Goal: Task Accomplishment & Management: Complete application form

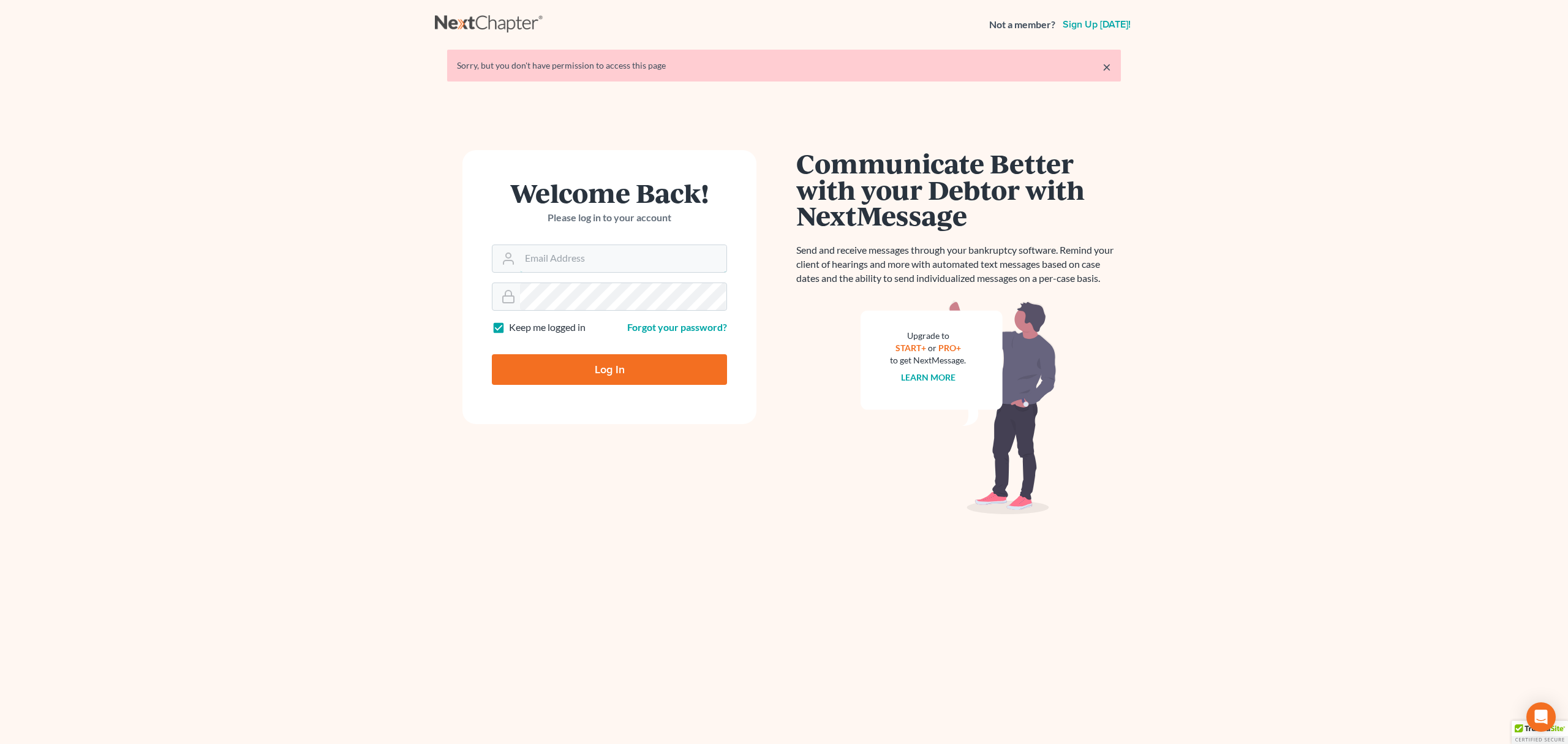
type input "marty@attorneyok.com"
click at [582, 368] on input "Log In" at bounding box center [609, 369] width 235 height 31
type input "Thinking..."
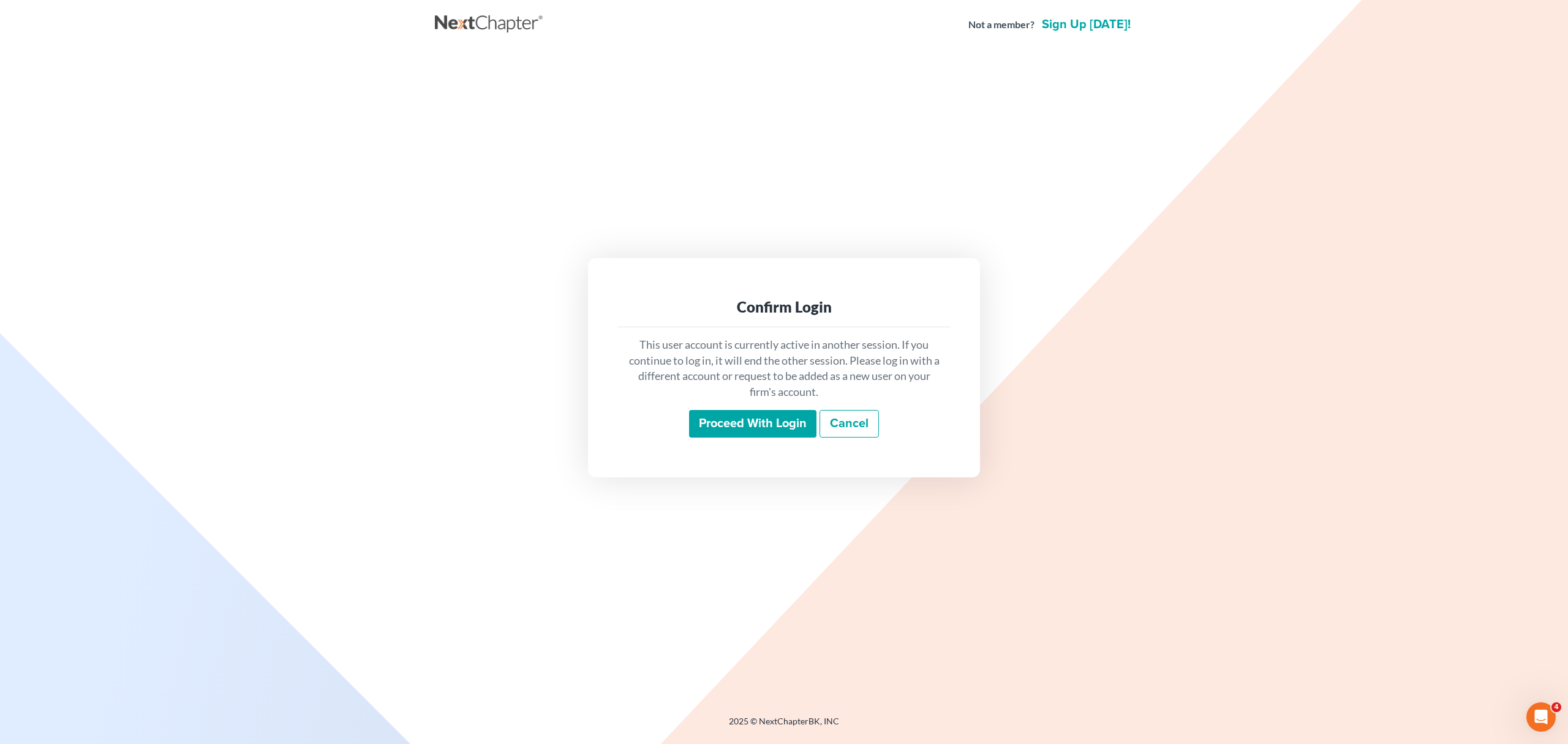
click at [725, 415] on input "Proceed with login" at bounding box center [753, 424] width 127 height 28
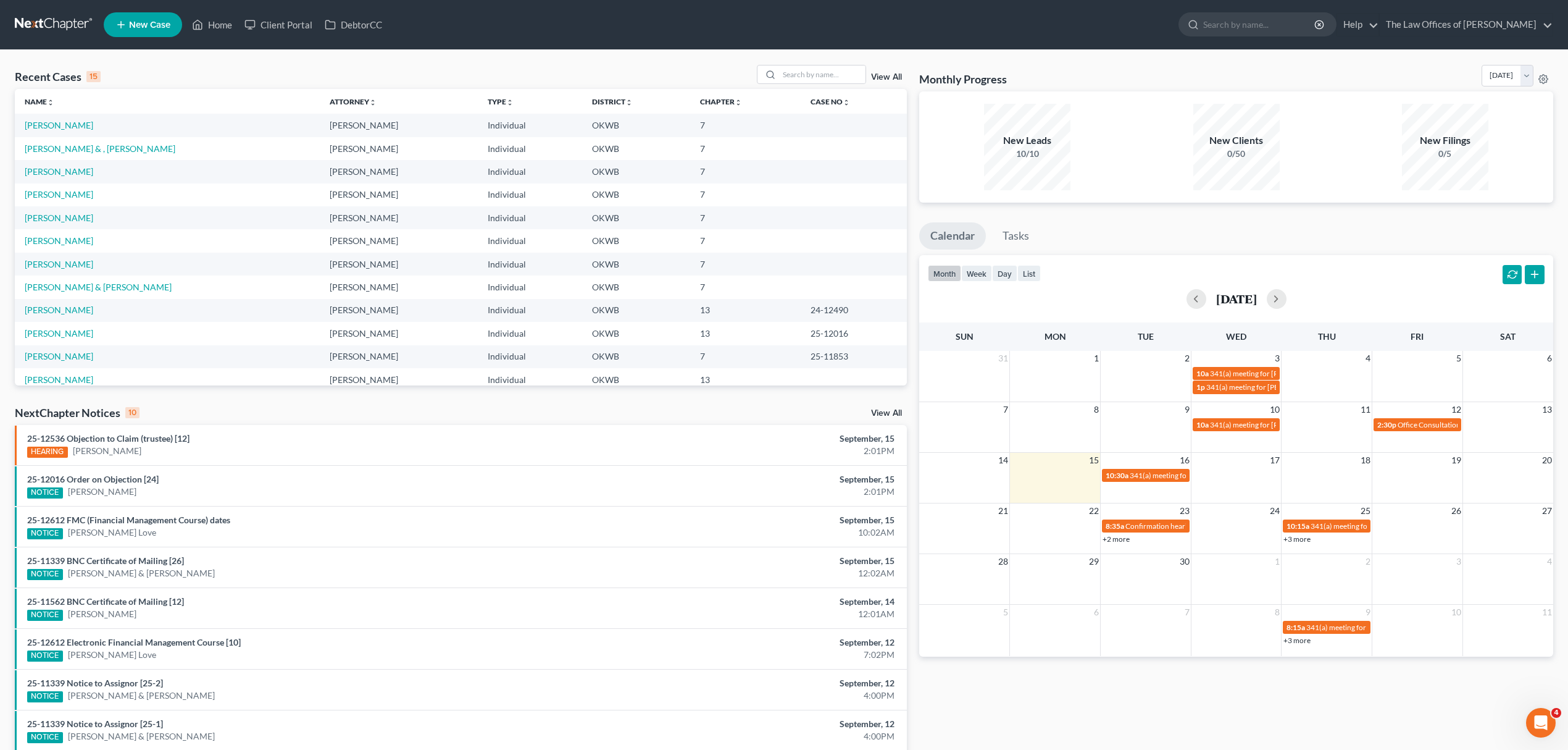
click at [139, 21] on span "New Case" at bounding box center [150, 25] width 41 height 10
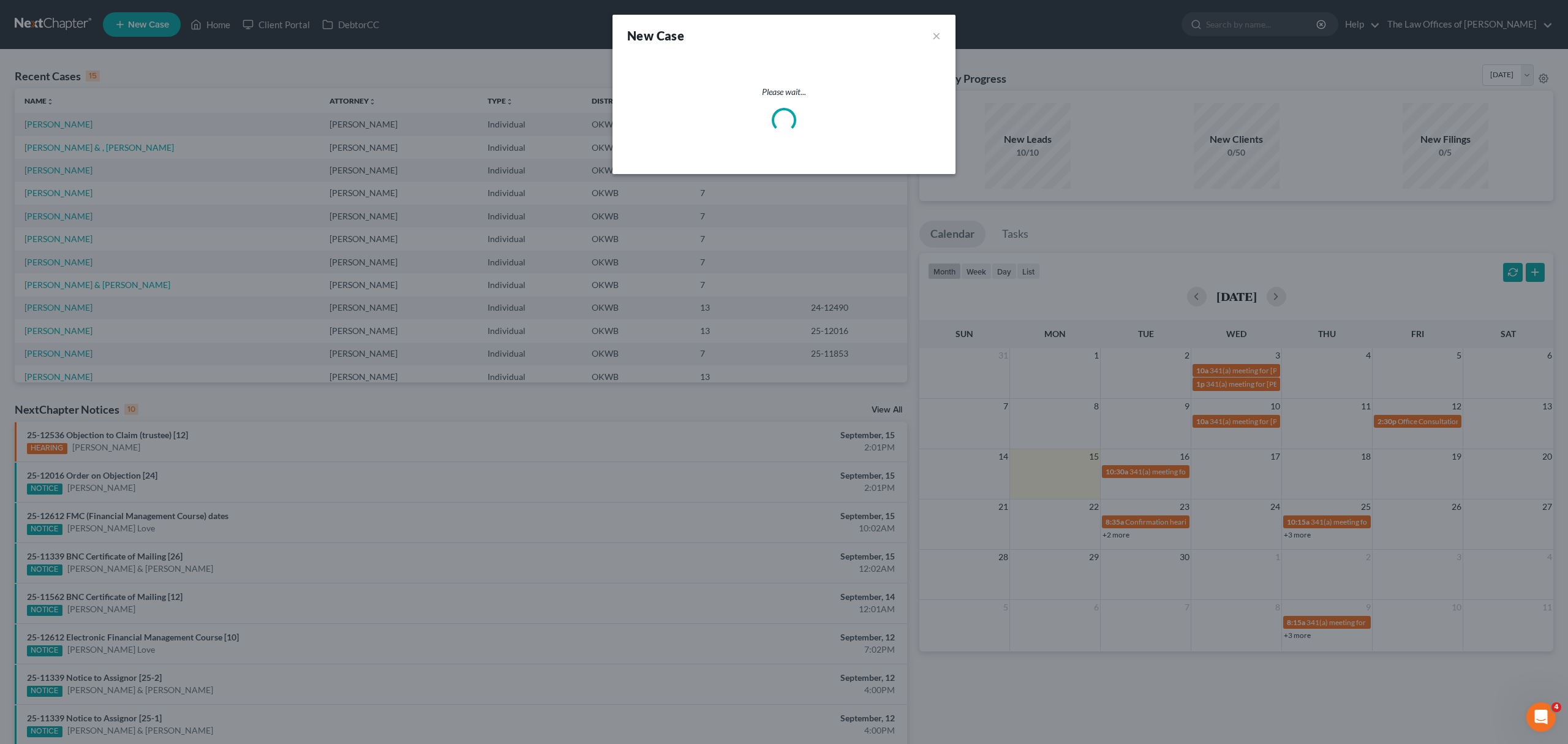
select select "65"
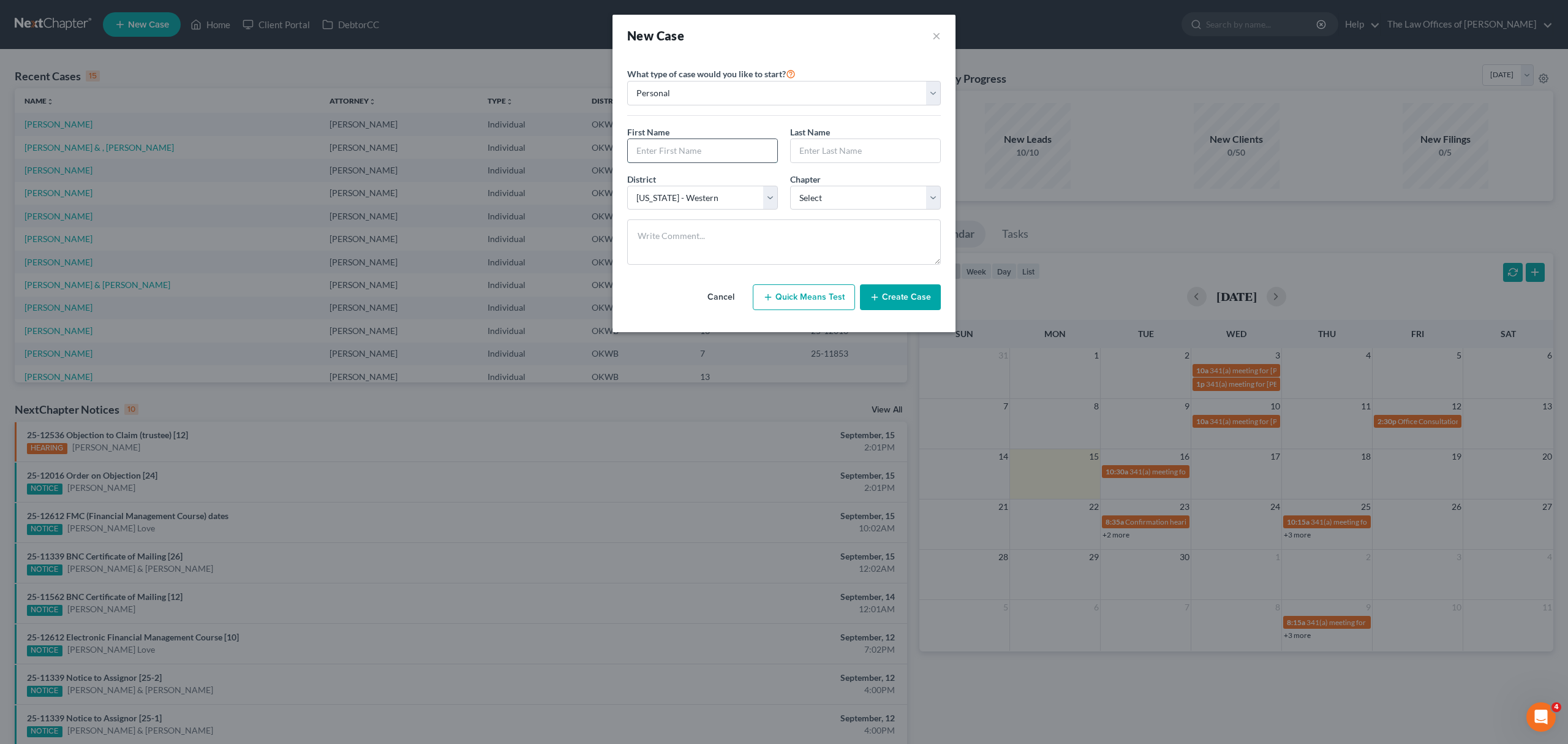
click at [645, 142] on input "text" at bounding box center [703, 151] width 149 height 24
type input "[PERSON_NAME]"
click at [809, 197] on select "Select 7 11 12 13" at bounding box center [865, 197] width 151 height 24
select select "0"
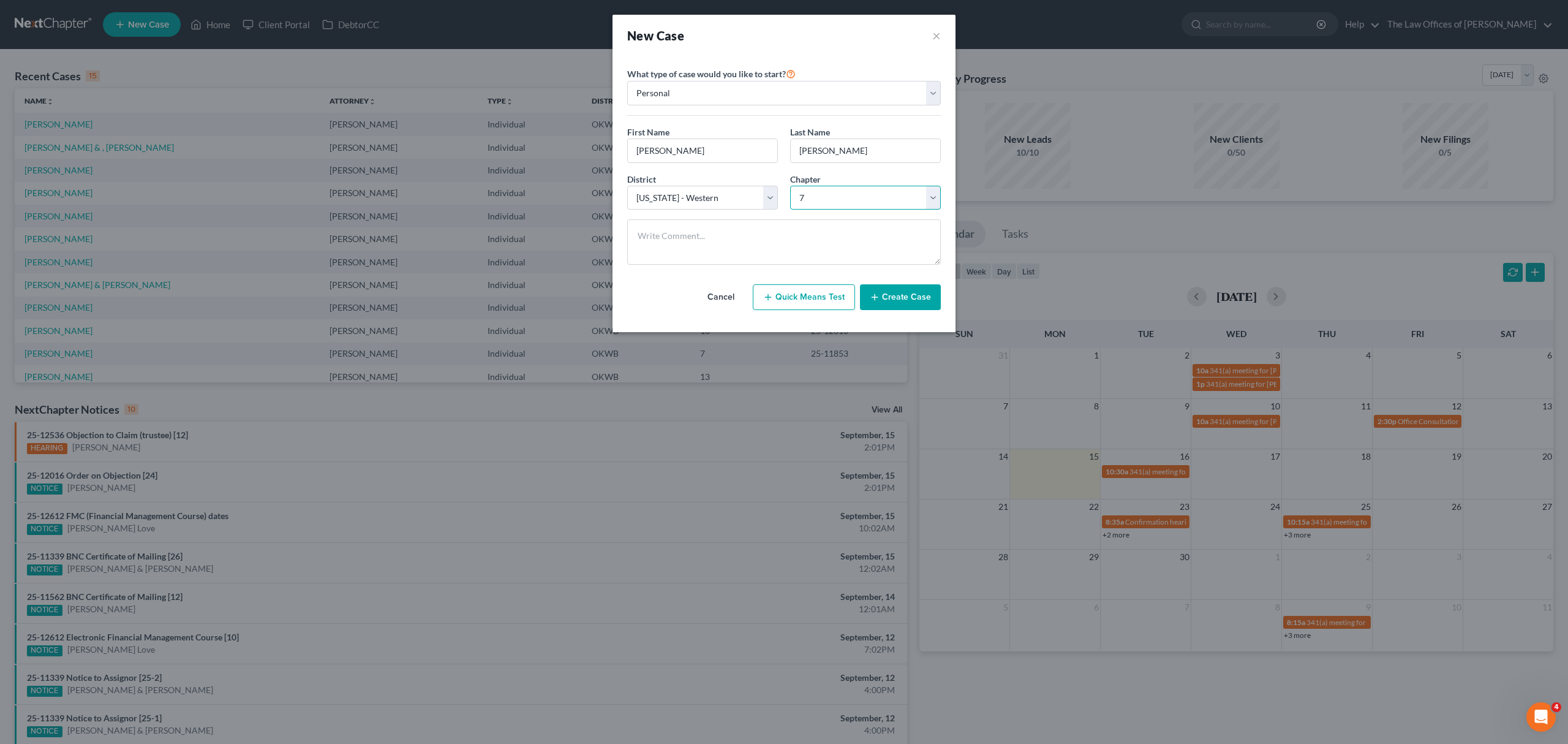
click at [790, 186] on select "Select 7 11 12 13" at bounding box center [865, 197] width 151 height 24
click at [905, 304] on button "Create Case" at bounding box center [900, 297] width 81 height 26
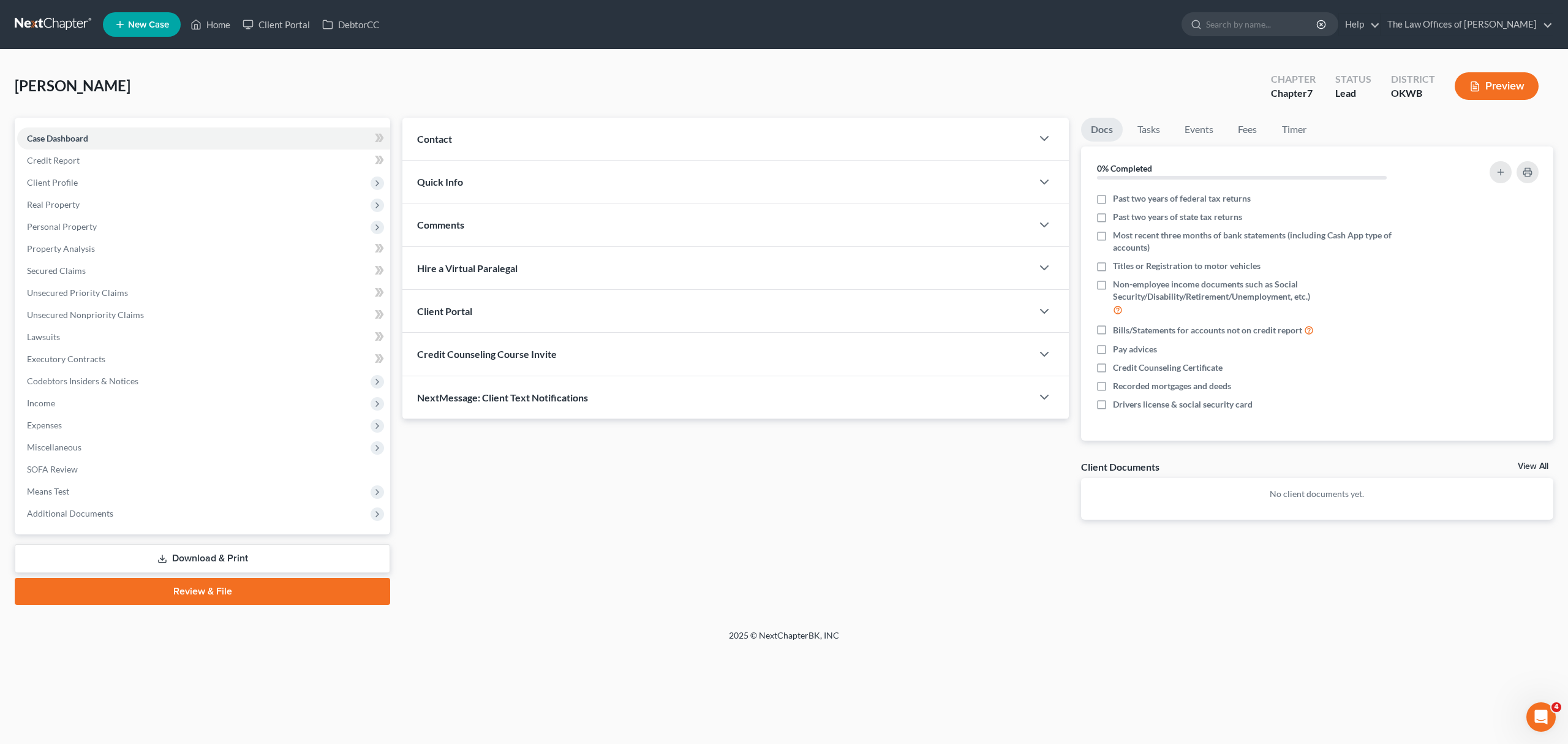
click at [435, 138] on span "Contact" at bounding box center [435, 138] width 35 height 12
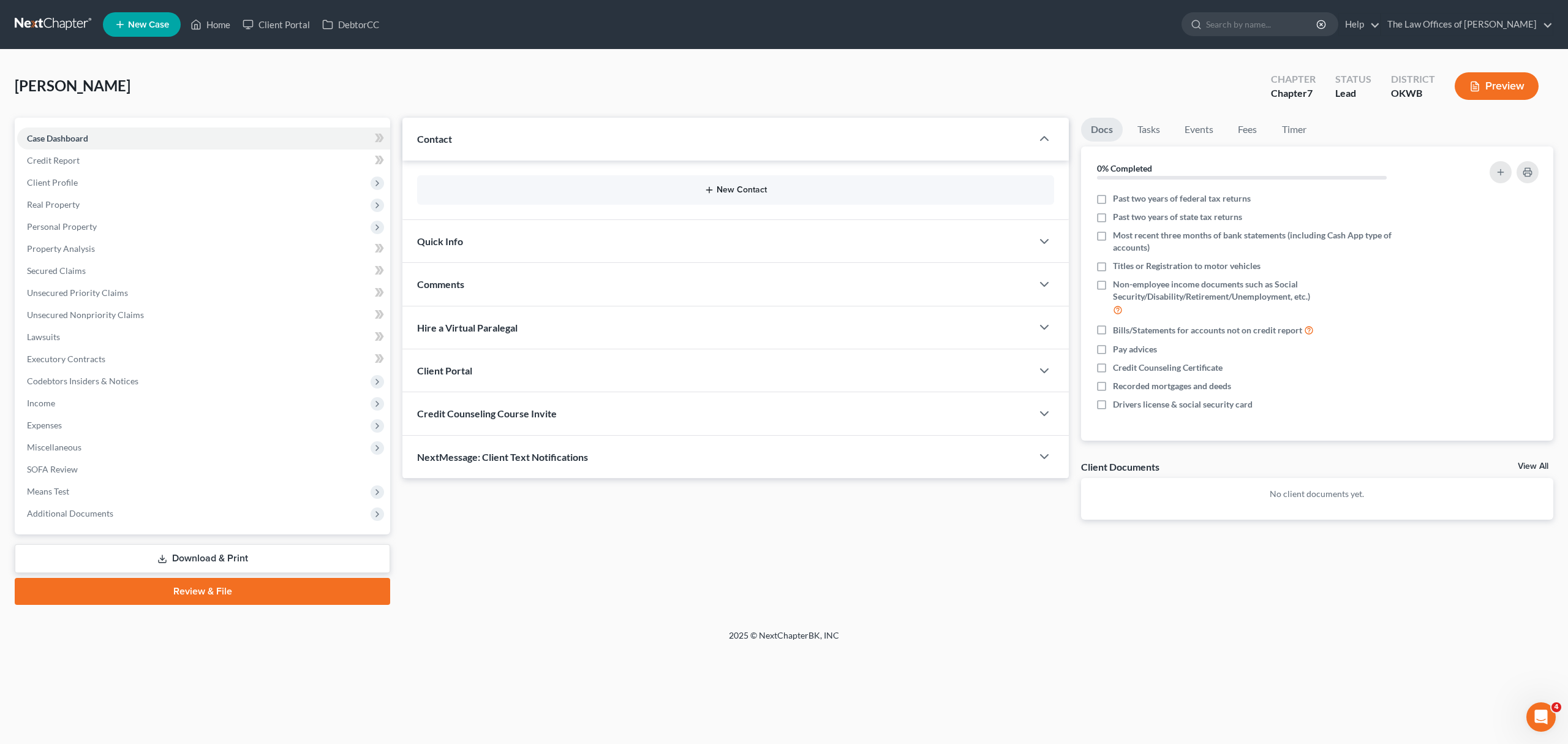
click at [741, 187] on button "New Contact" at bounding box center [736, 190] width 618 height 9
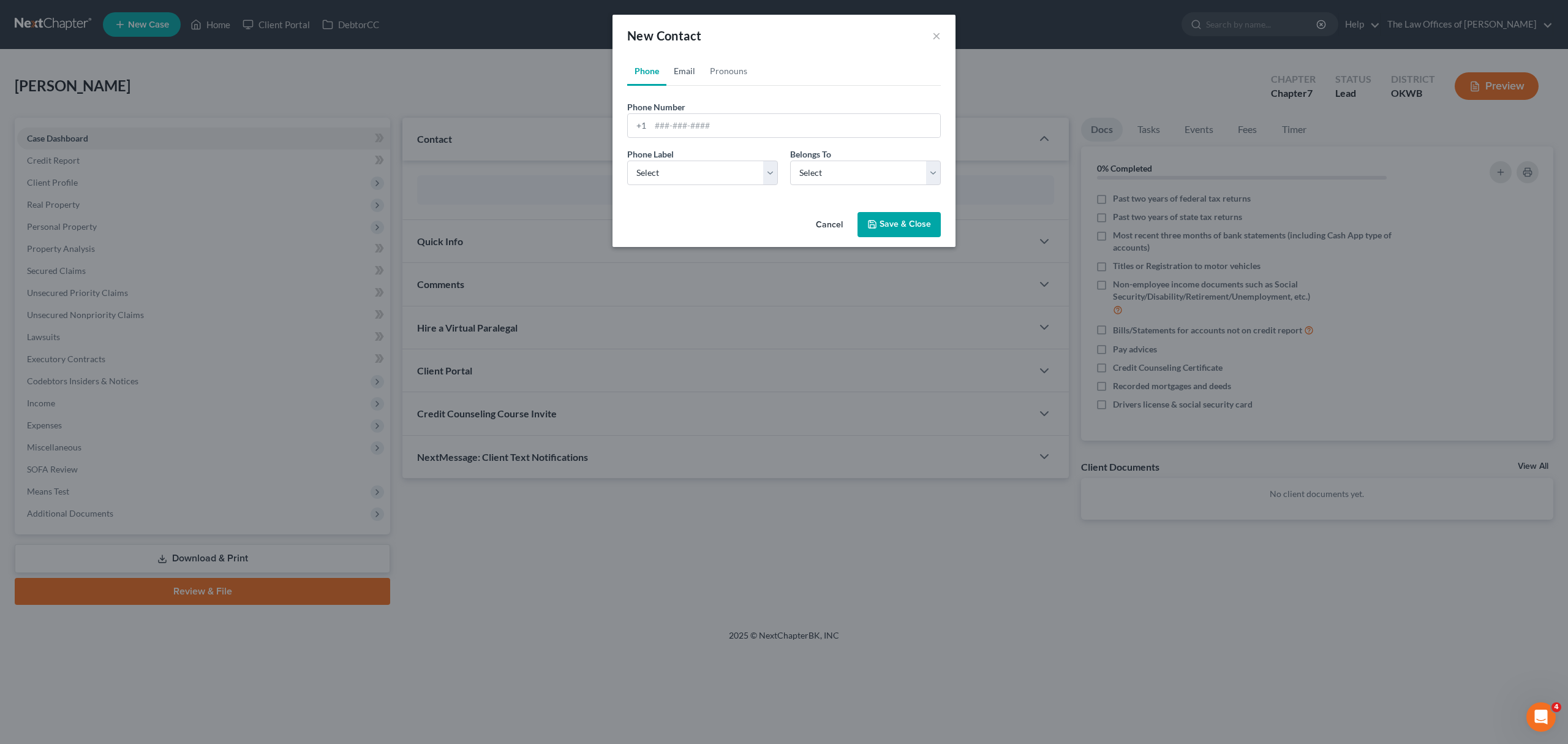
click at [692, 72] on link "Email" at bounding box center [685, 71] width 36 height 29
click at [681, 119] on input "email" at bounding box center [795, 126] width 290 height 24
type input "[EMAIL_ADDRESS][DOMAIN_NAME]"
click at [689, 167] on select "Select Home Work Other" at bounding box center [703, 172] width 151 height 24
select select "2"
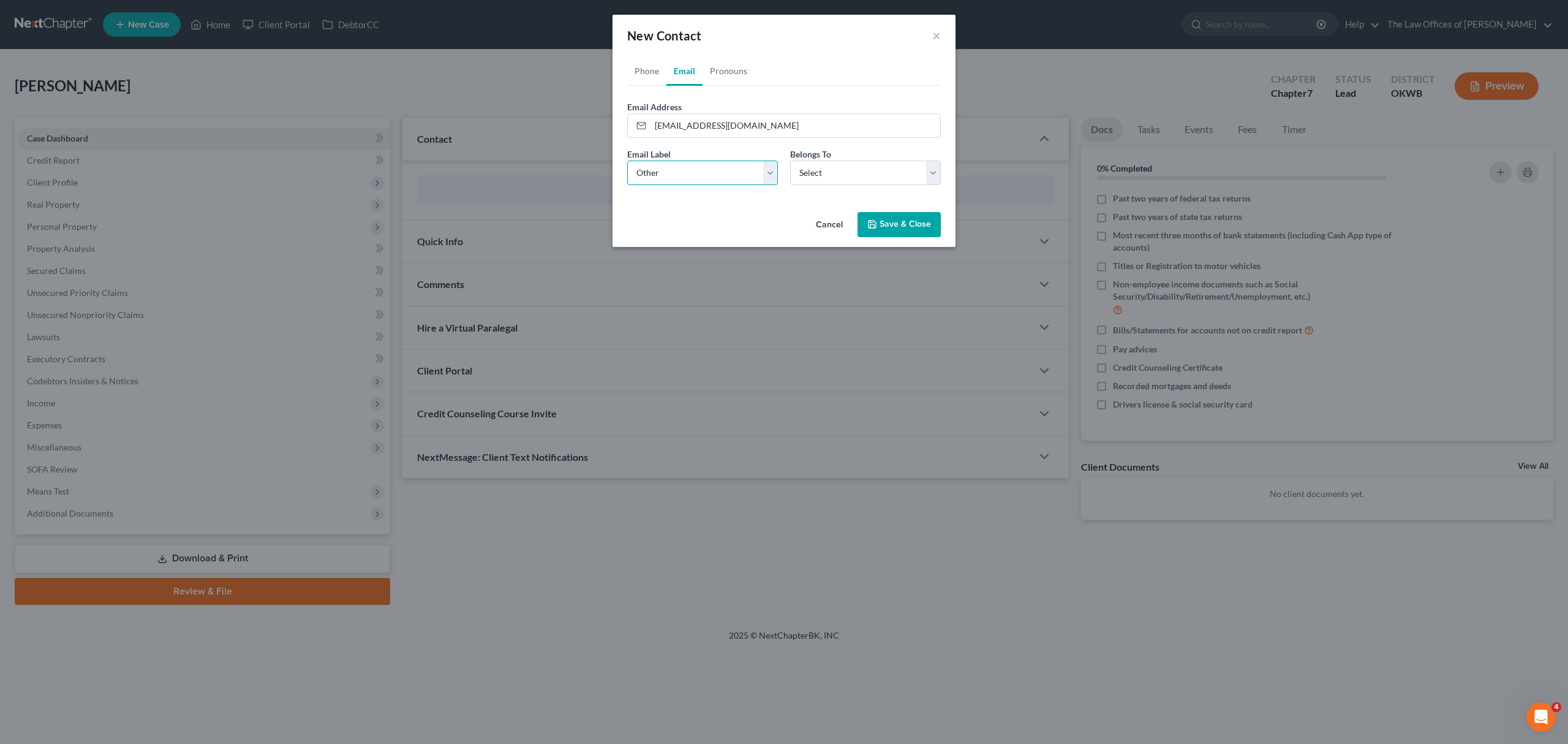
click at [627, 160] on select "Select Home Work Other" at bounding box center [703, 172] width 151 height 24
click at [809, 179] on select "Select Client Other" at bounding box center [865, 172] width 151 height 24
select select "0"
click at [790, 160] on select "Select Client Other" at bounding box center [865, 172] width 151 height 24
select select "0"
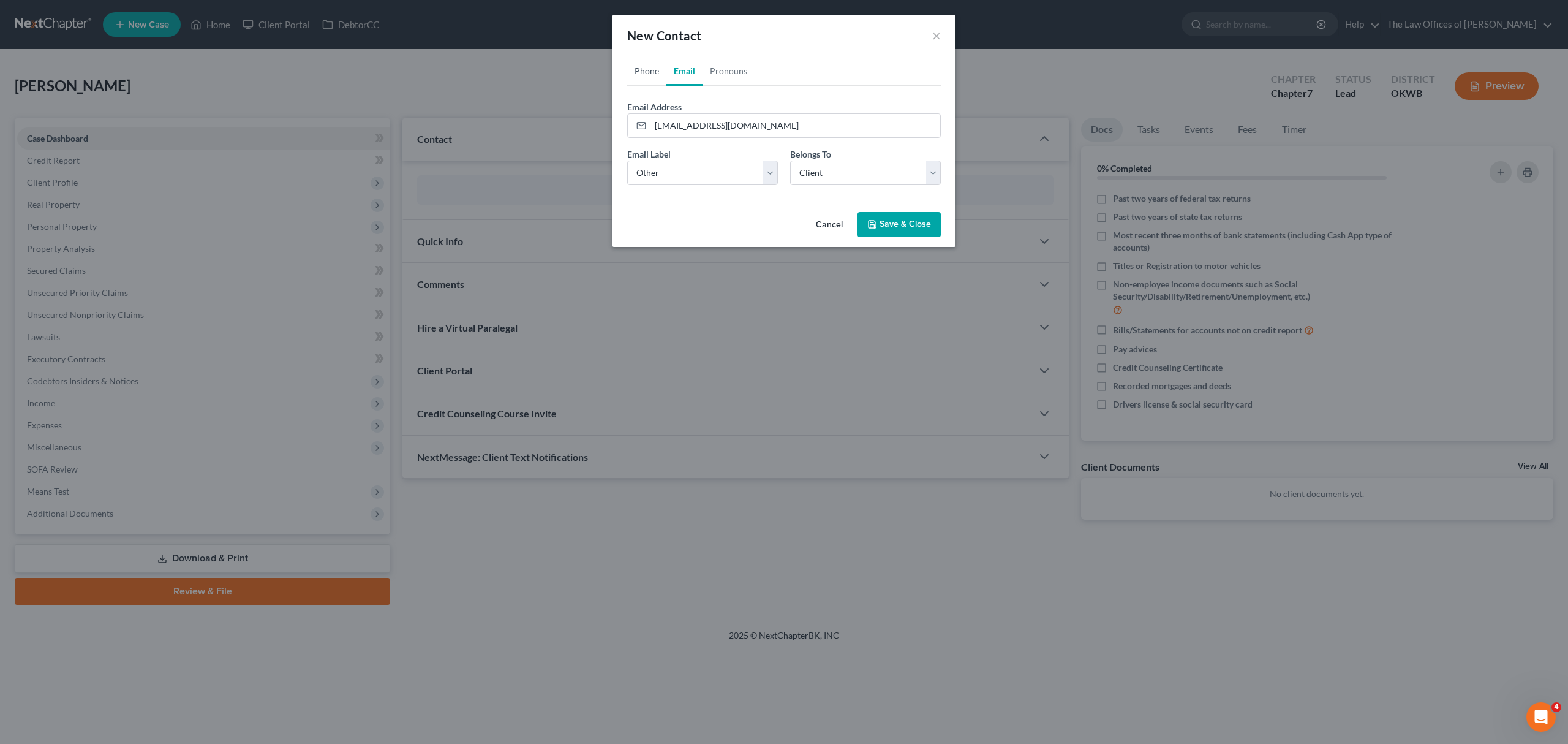
click at [647, 66] on link "Phone" at bounding box center [647, 71] width 39 height 29
click at [696, 119] on input "tel" at bounding box center [795, 126] width 290 height 24
type input "4056936161"
click at [745, 165] on select "Select Mobile Home Work Other" at bounding box center [703, 172] width 151 height 24
select select "0"
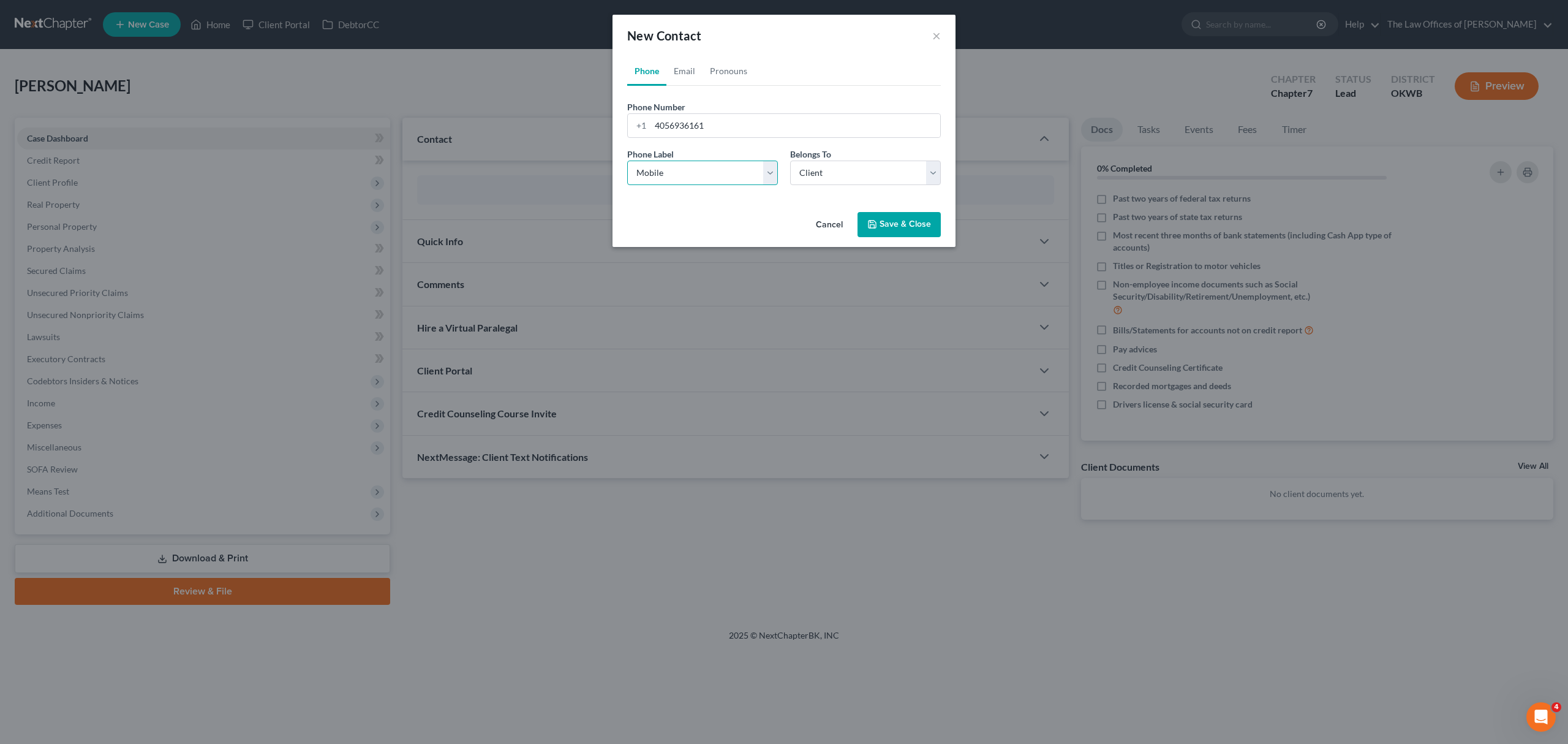
click at [627, 160] on select "Select Mobile Home Work Other" at bounding box center [703, 172] width 151 height 24
click at [831, 173] on select "Select Client Other" at bounding box center [865, 172] width 151 height 24
click at [780, 199] on div "Phone Email Pronouns Phone Number * [PHONE_NUMBER] Ext. Phone Label * Select Mo…" at bounding box center [784, 132] width 343 height 151
click at [894, 217] on button "Save & Close" at bounding box center [899, 225] width 83 height 26
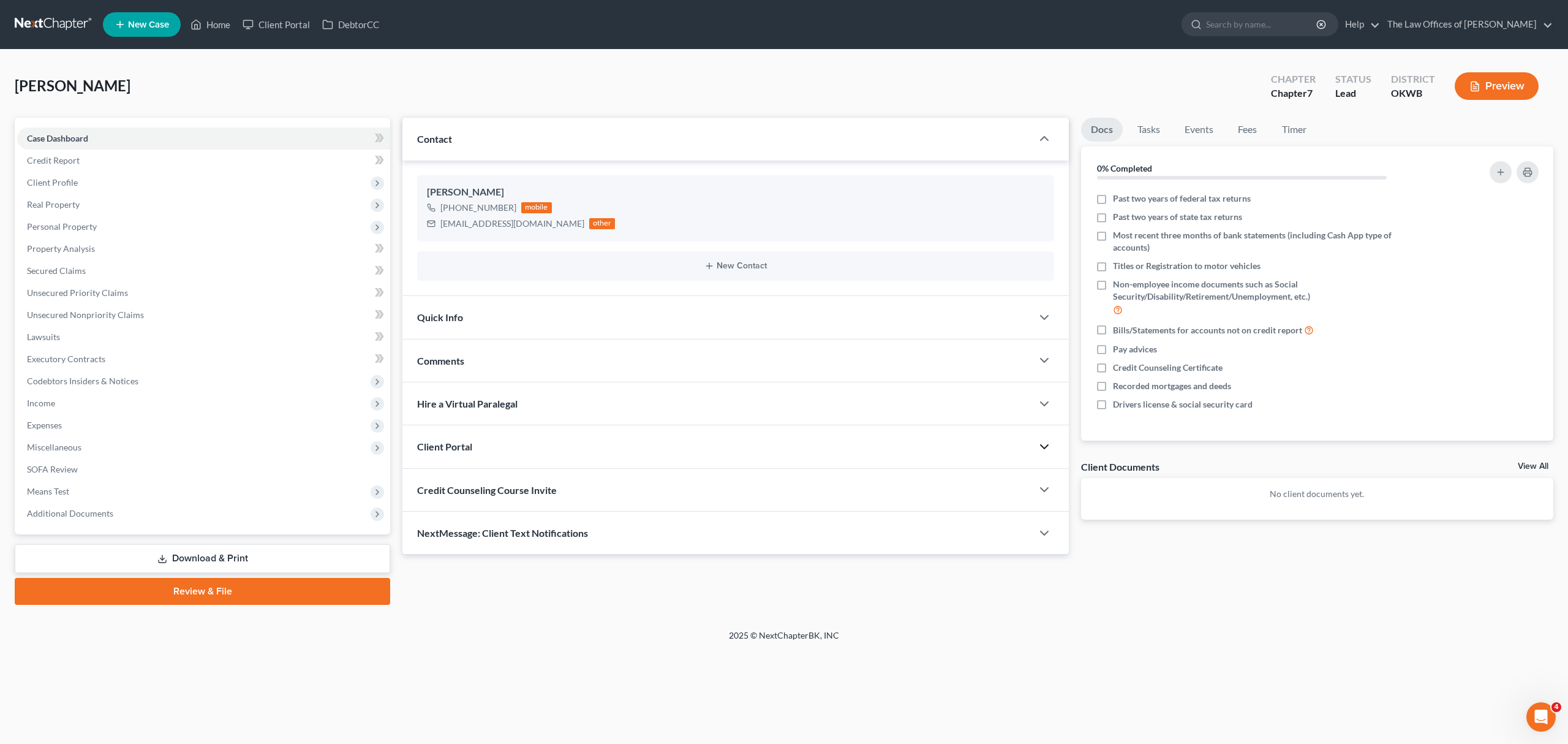
click at [1037, 448] on icon "button" at bounding box center [1044, 447] width 15 height 15
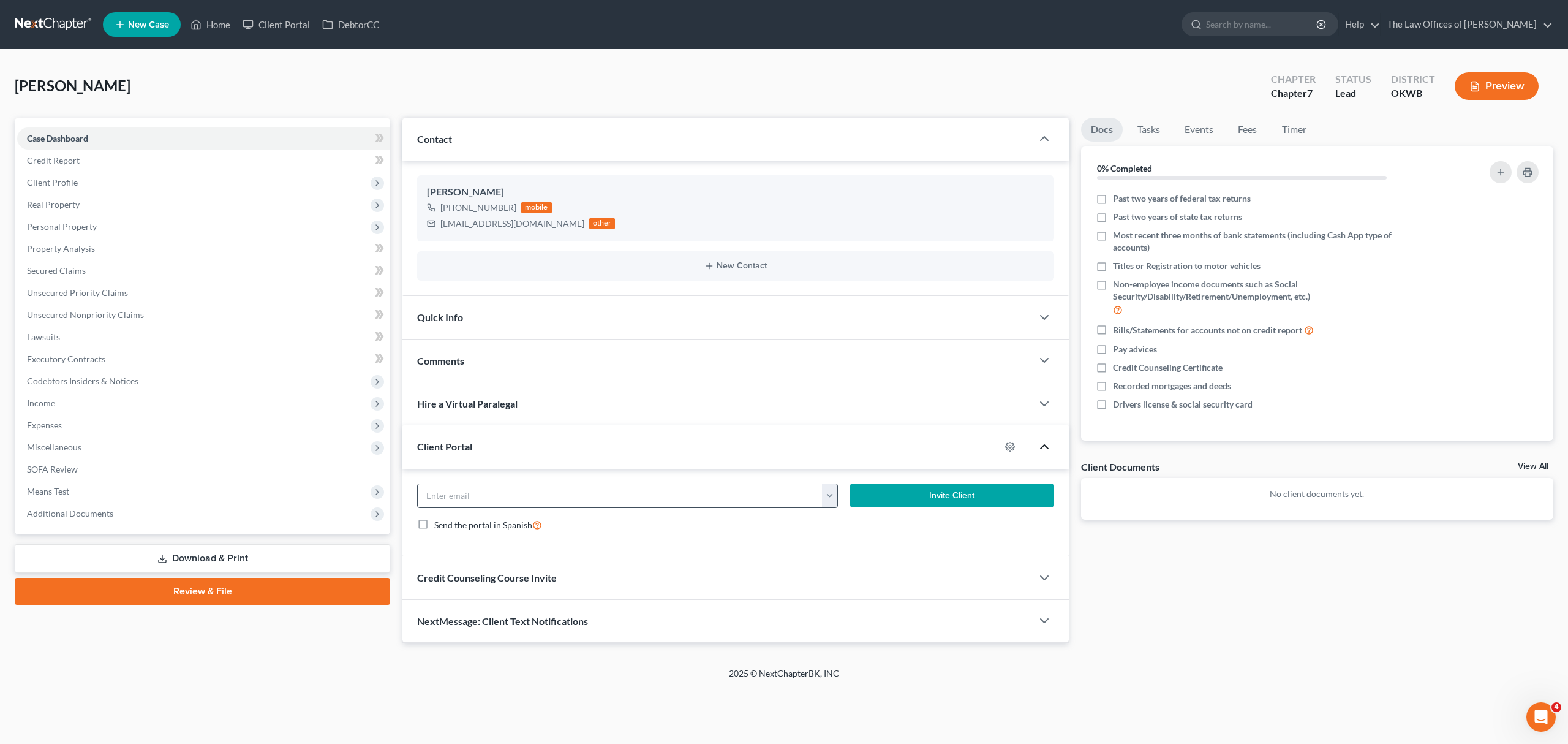
click at [828, 499] on button "button" at bounding box center [829, 496] width 15 height 24
click at [834, 513] on link "[EMAIL_ADDRESS][DOMAIN_NAME]" at bounding box center [905, 523] width 167 height 20
type input "[EMAIL_ADDRESS][DOMAIN_NAME]"
click at [1047, 577] on polyline "button" at bounding box center [1044, 578] width 7 height 4
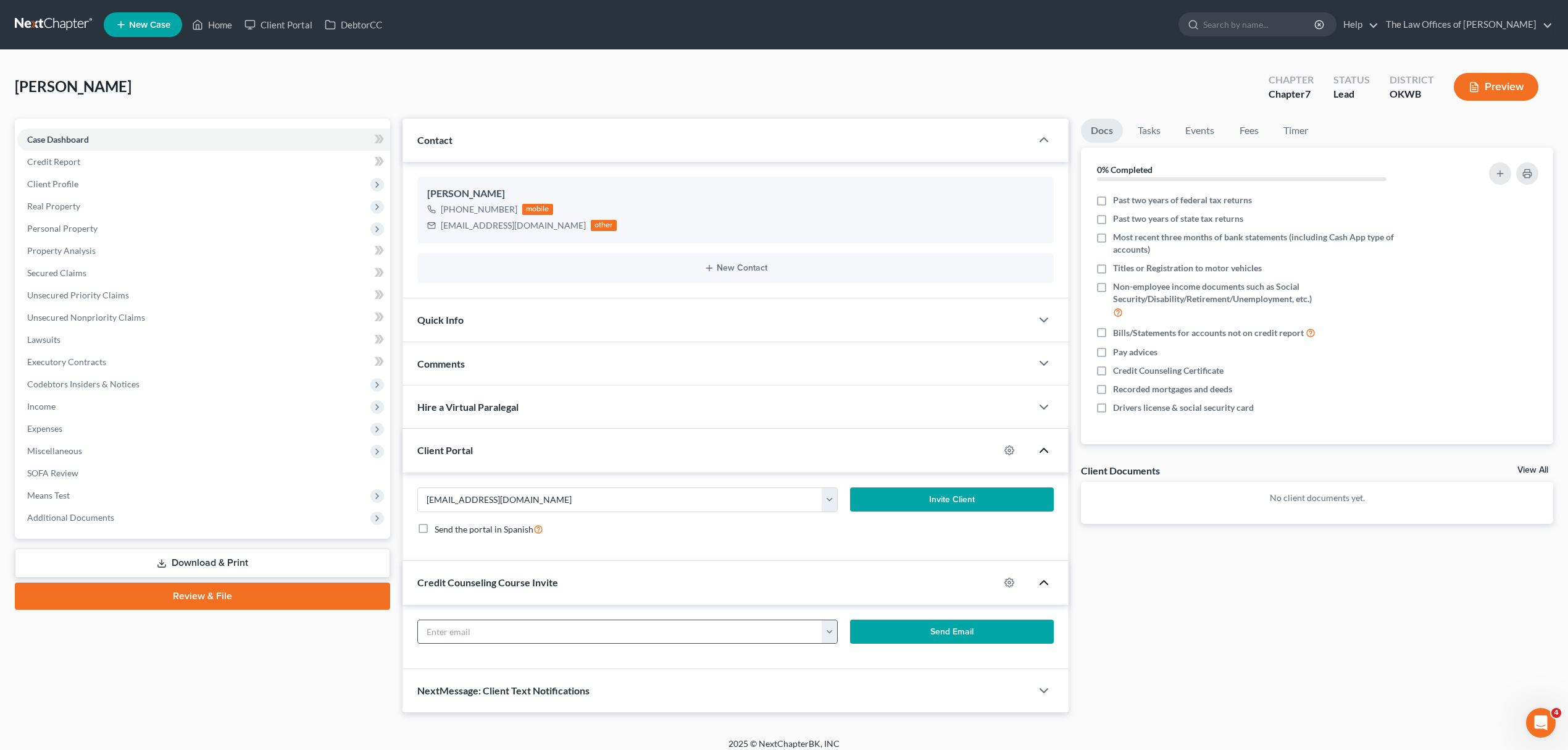
click at [833, 630] on button "button" at bounding box center [829, 632] width 15 height 24
click at [840, 652] on link "[EMAIL_ADDRESS][DOMAIN_NAME]" at bounding box center [905, 659] width 169 height 21
type input "[EMAIL_ADDRESS][DOMAIN_NAME]"
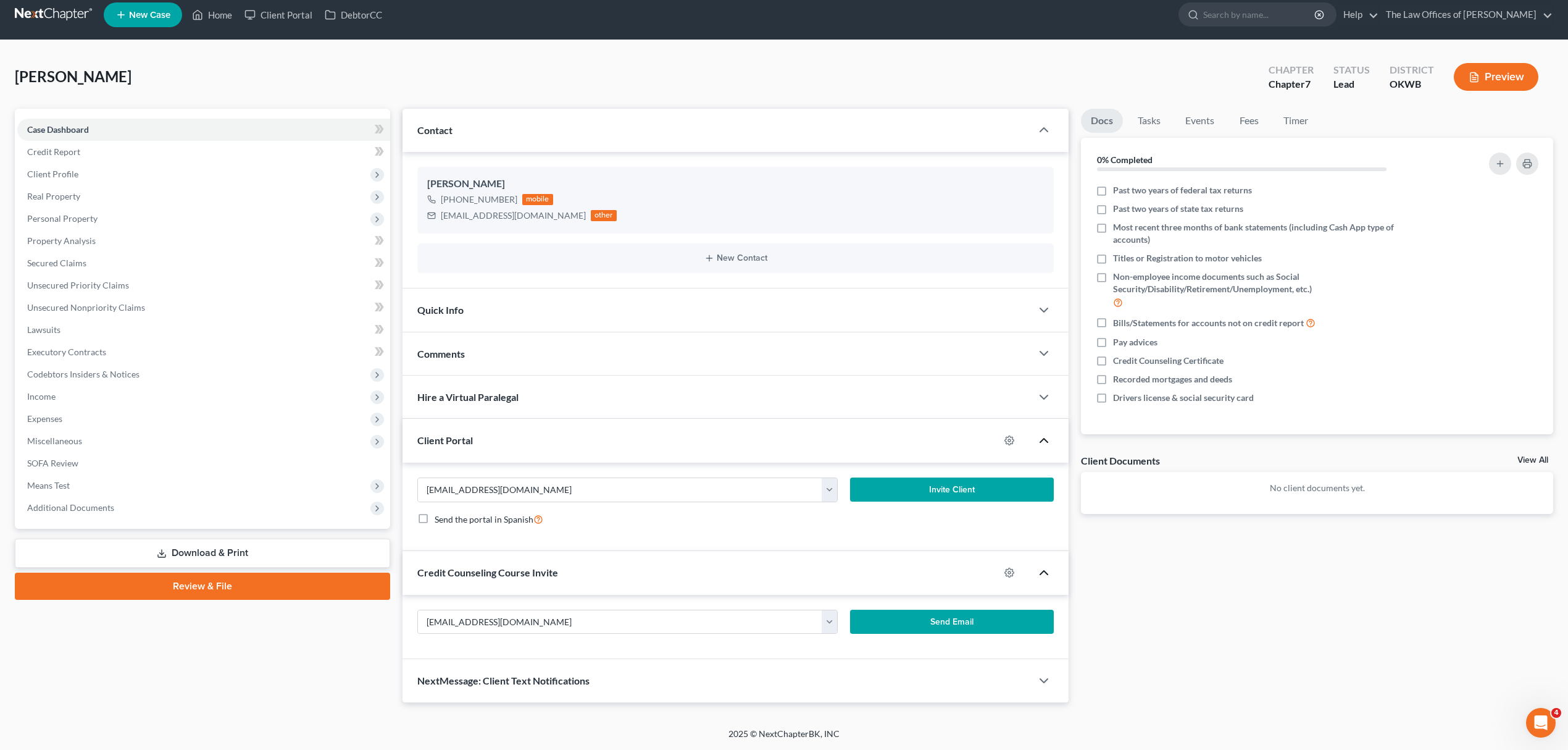
click at [946, 483] on button "Invite Client" at bounding box center [952, 489] width 204 height 25
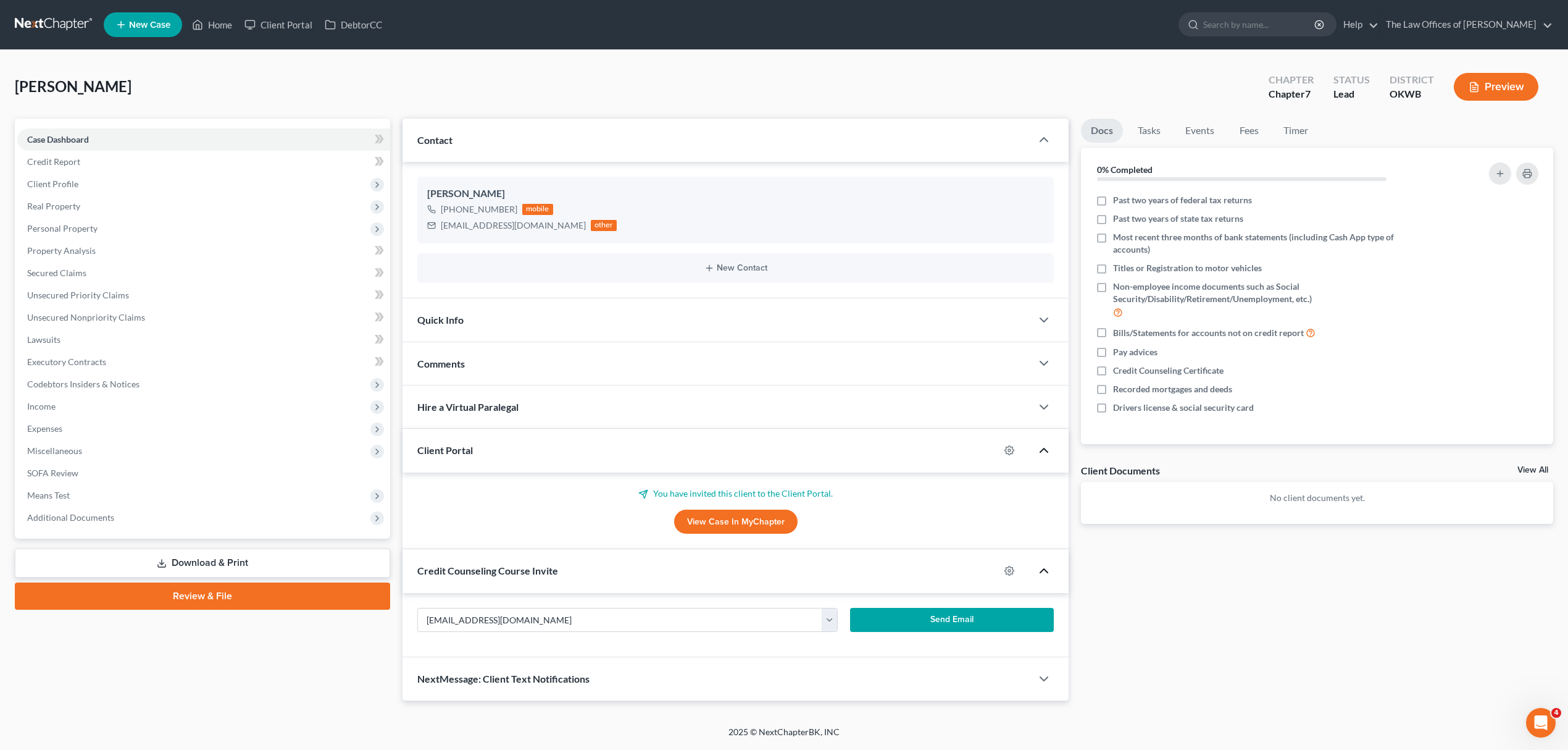
scroll to position [0, 0]
click at [961, 665] on div "NextMessage: Client Text Notifications" at bounding box center [723, 679] width 635 height 43
click at [959, 629] on button "Send Email" at bounding box center [952, 620] width 204 height 25
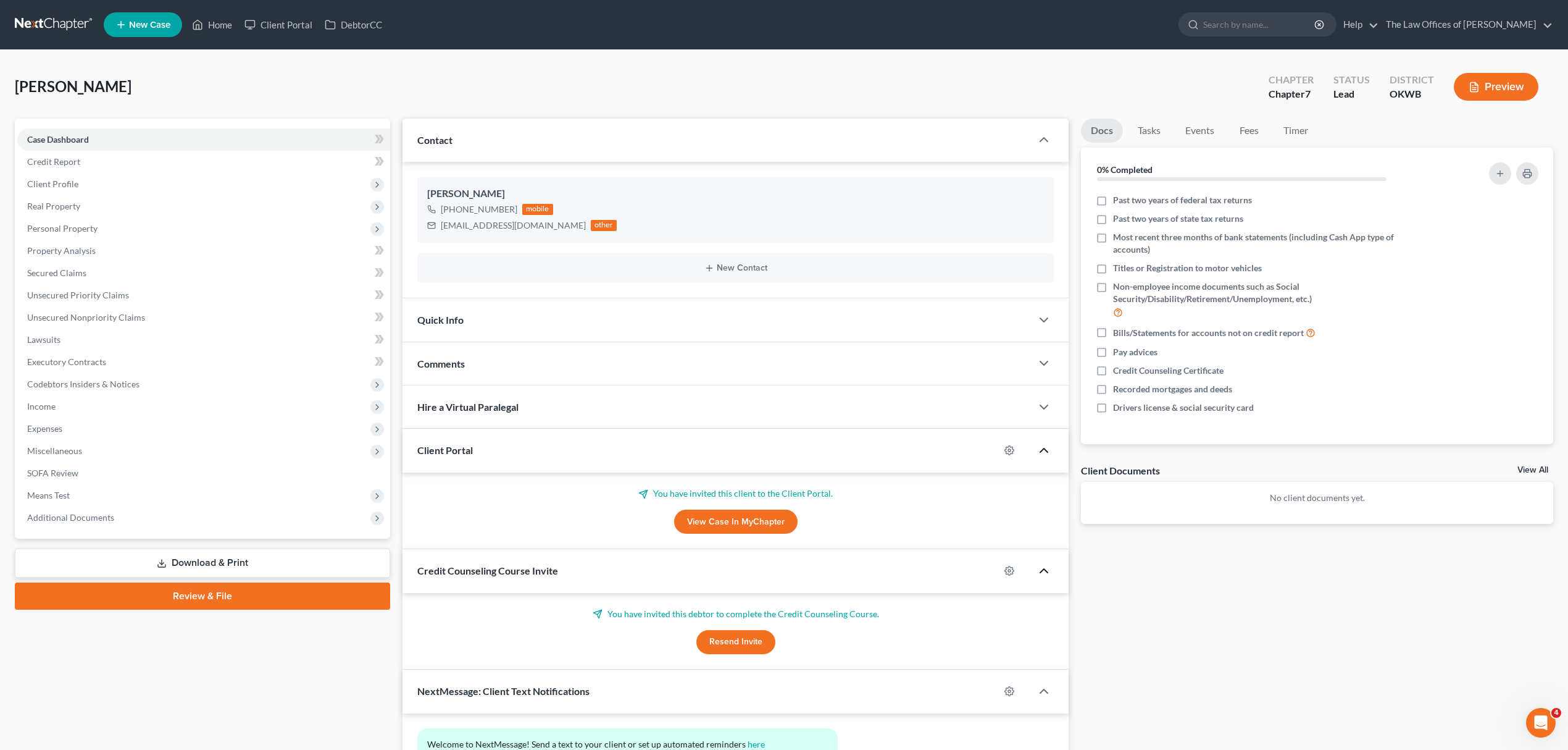
click at [154, 29] on span "New Case" at bounding box center [150, 25] width 41 height 10
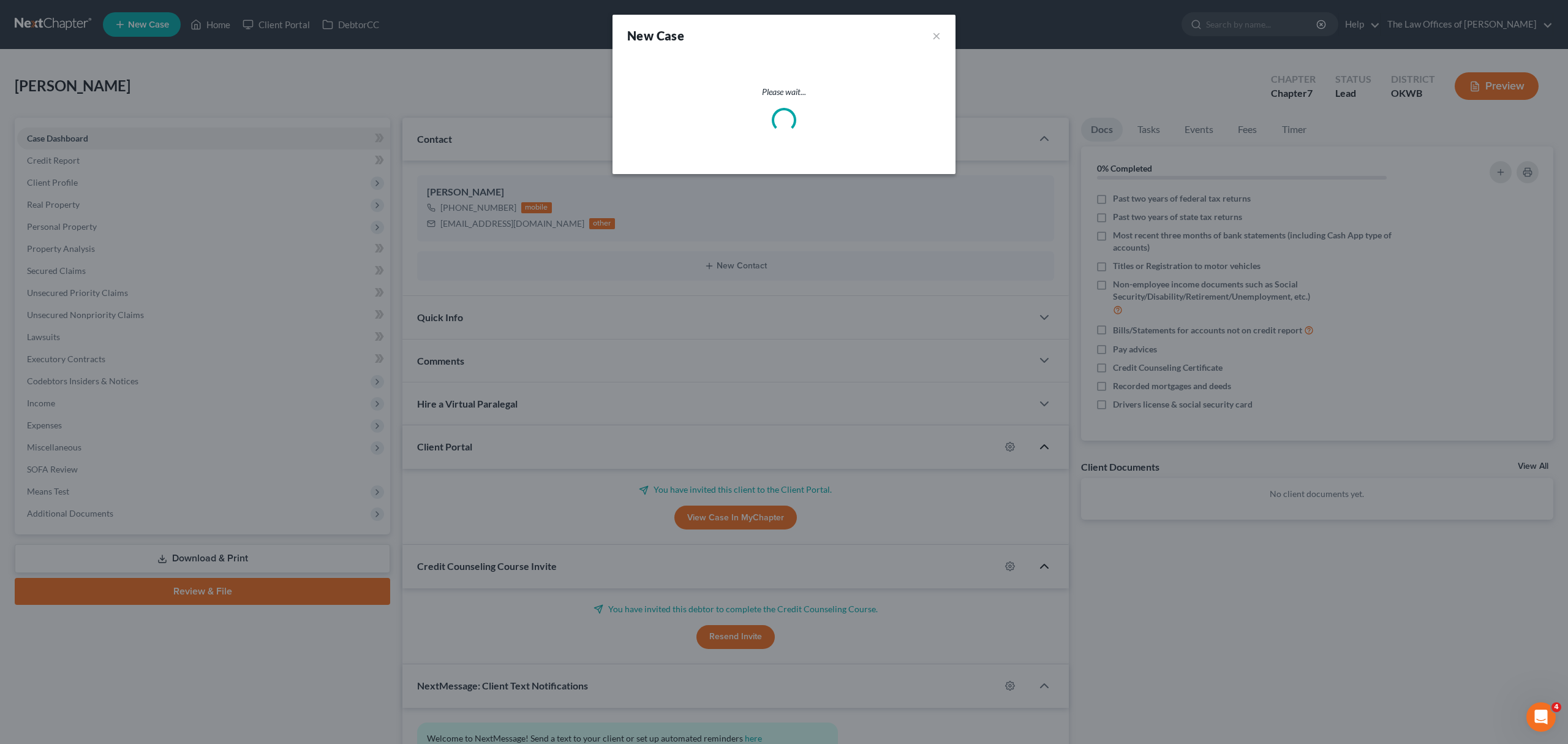
select select "65"
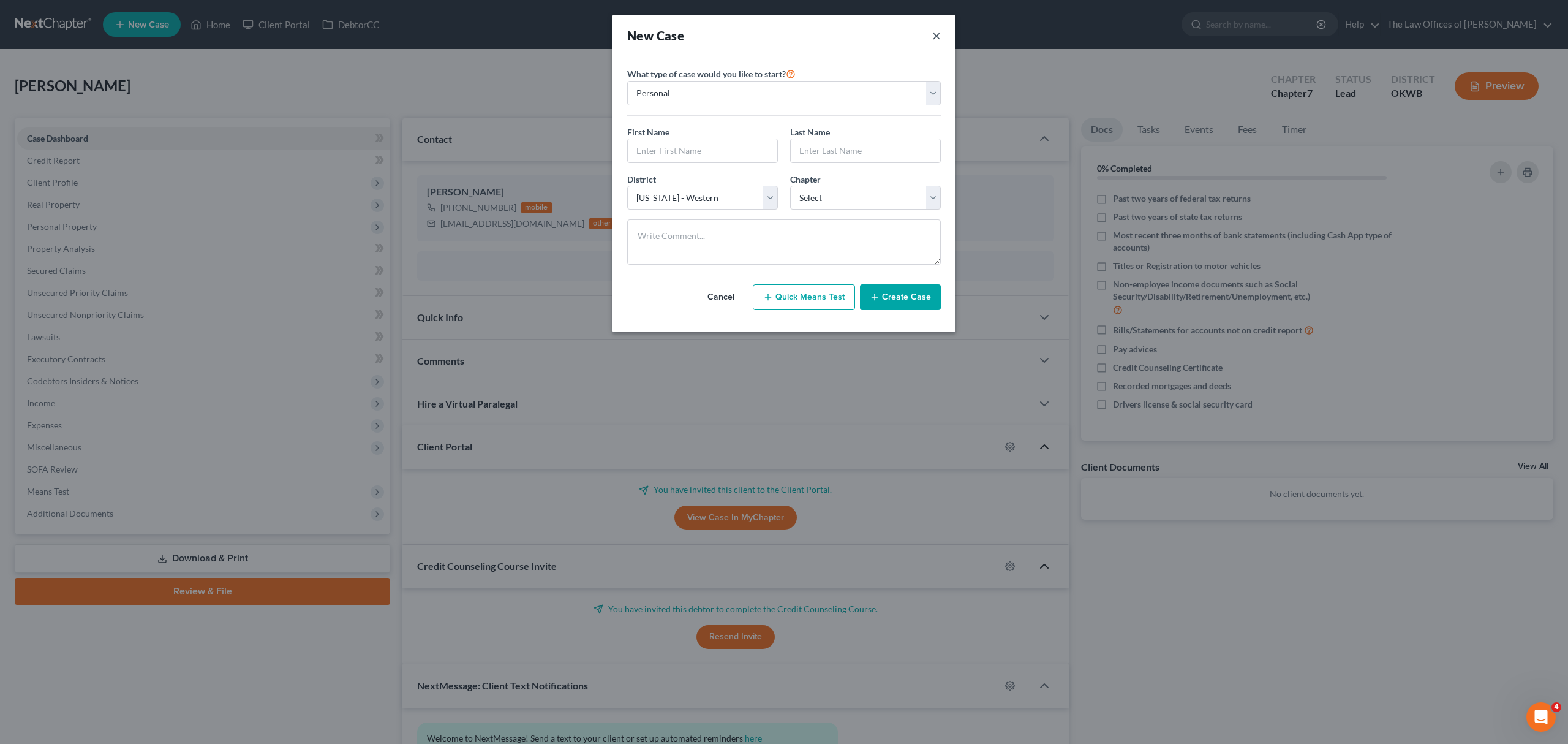
click at [937, 35] on button "×" at bounding box center [936, 35] width 9 height 17
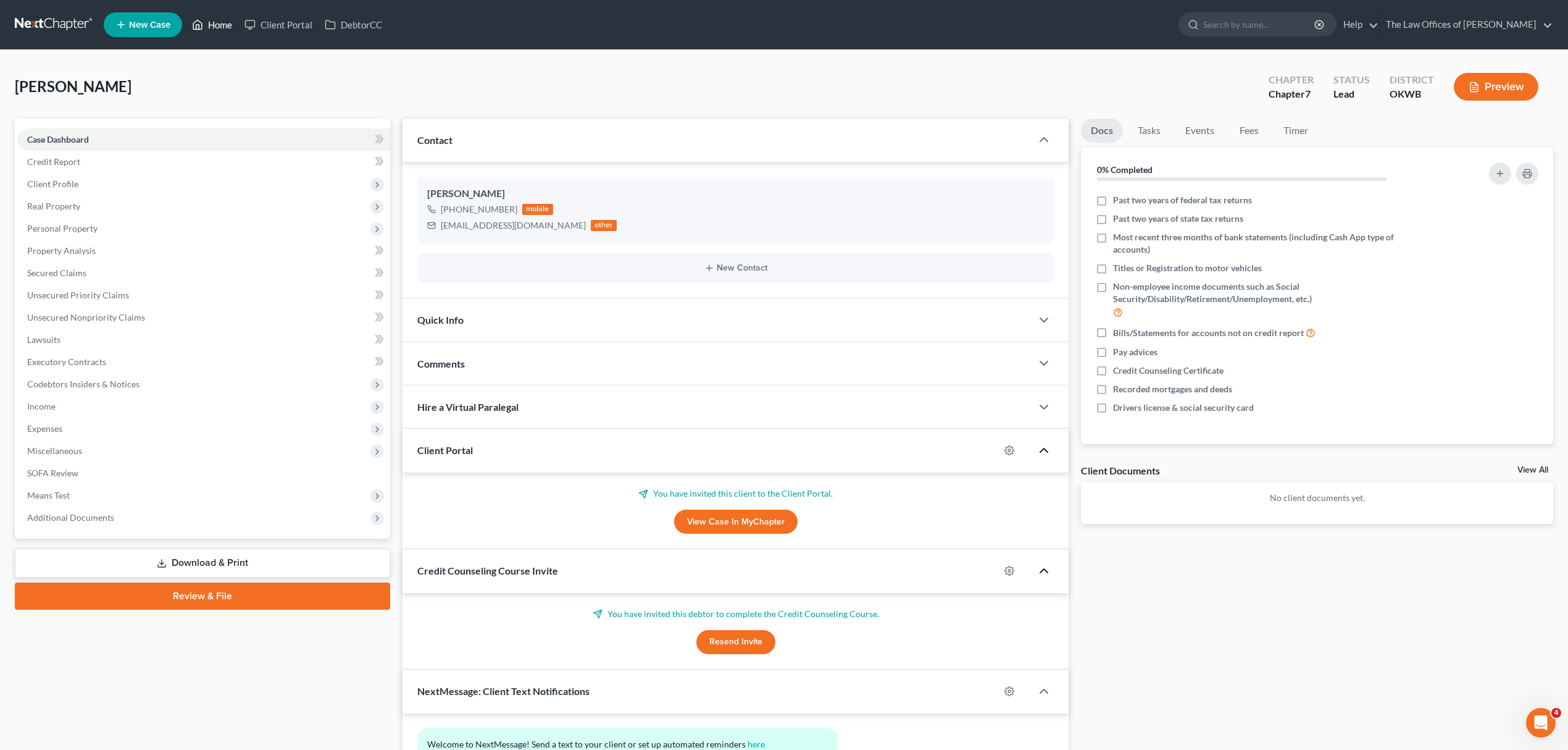
click at [226, 26] on link "Home" at bounding box center [212, 25] width 52 height 22
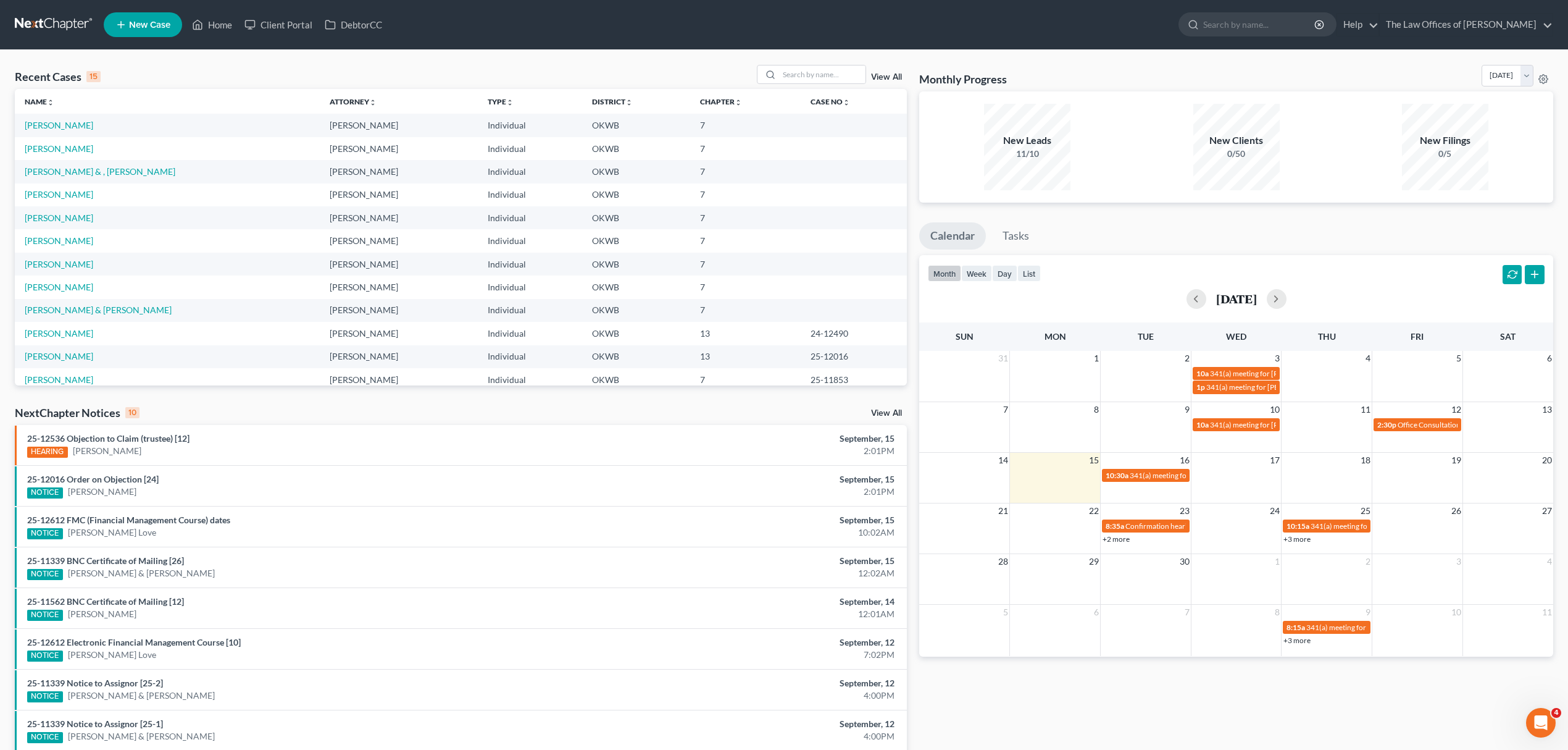
click at [1118, 536] on link "+2 more" at bounding box center [1116, 539] width 27 height 10
